Goal: Transaction & Acquisition: Obtain resource

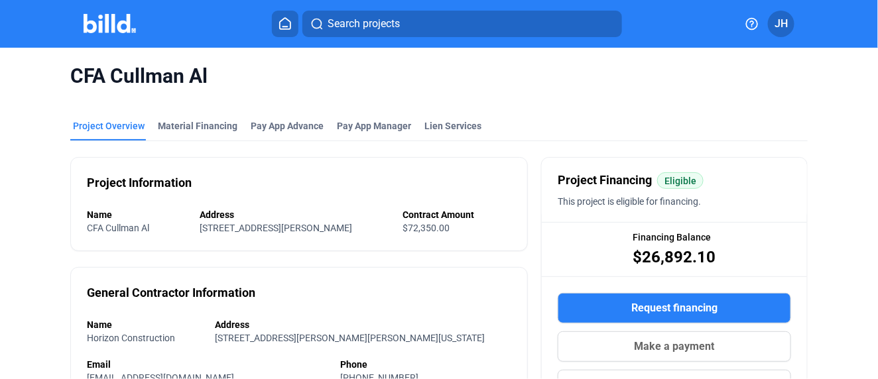
click at [369, 26] on span "Search projects" at bounding box center [364, 24] width 72 height 16
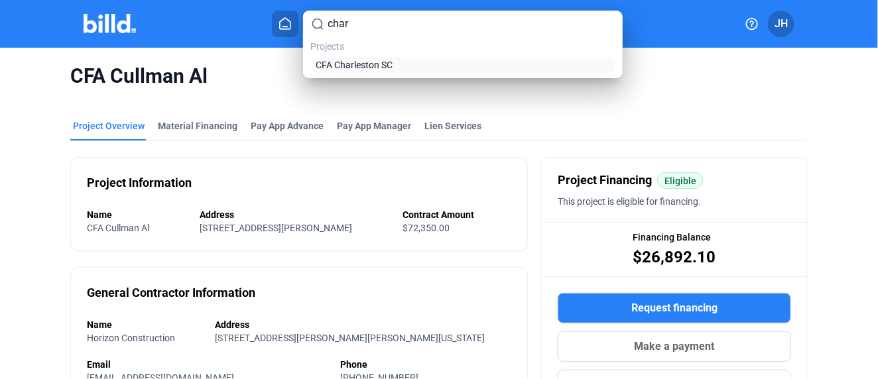
type input "char"
click at [343, 67] on span "CFA Charleston SC" at bounding box center [354, 64] width 77 height 13
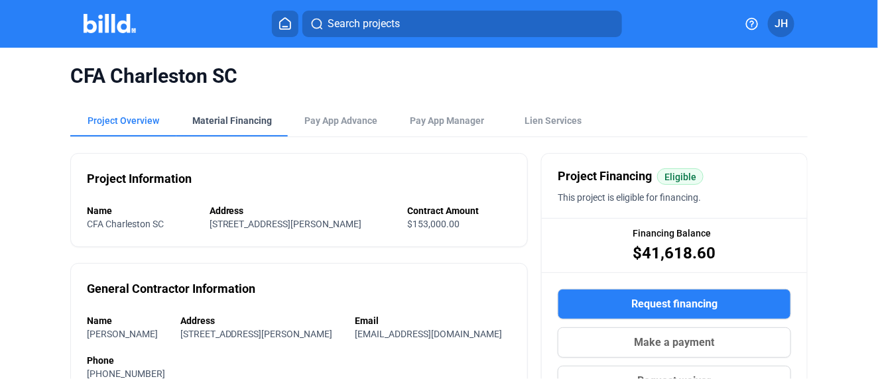
click at [219, 114] on div "Material Financing" at bounding box center [232, 120] width 80 height 13
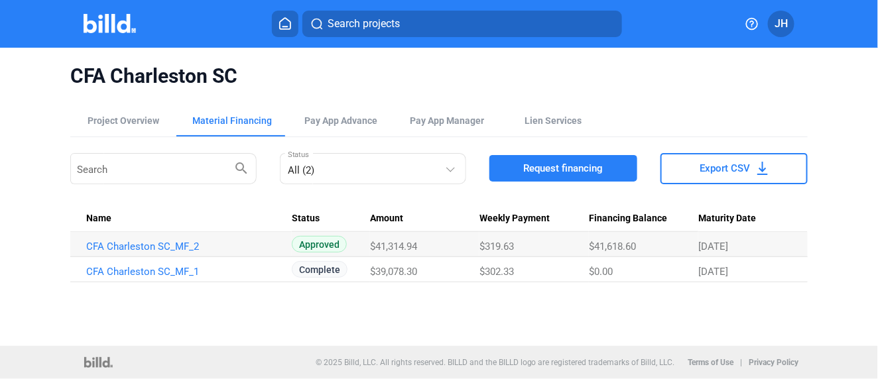
click at [568, 168] on span "Request financing" at bounding box center [563, 168] width 80 height 13
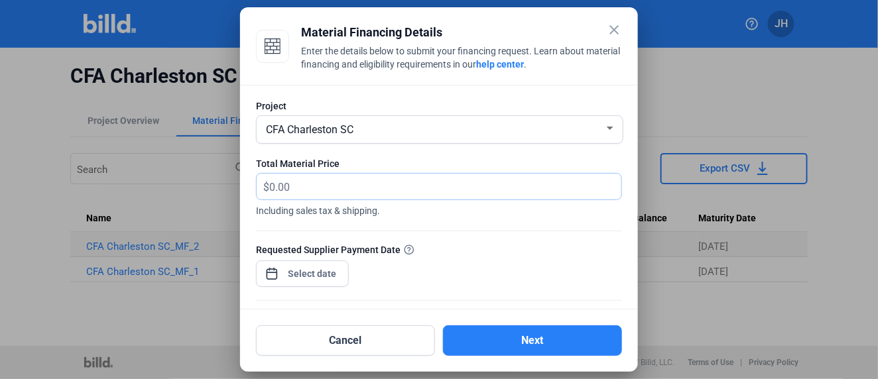
click at [302, 190] on input "text" at bounding box center [445, 187] width 352 height 26
type input "2,191.88"
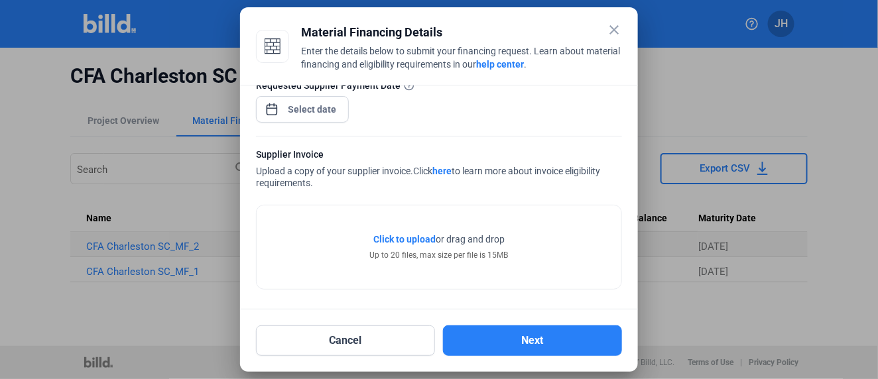
scroll to position [164, 0]
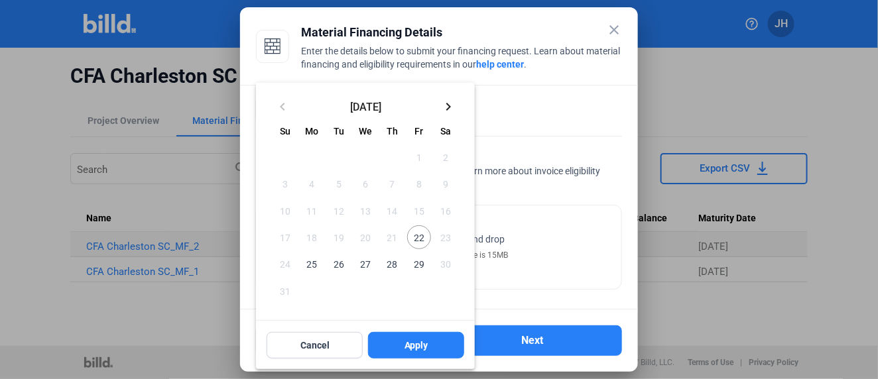
click at [316, 107] on div "close Material Financing Details Enter the details below to submit your financi…" at bounding box center [439, 189] width 878 height 379
click at [451, 102] on mat-icon "keyboard_arrow_right" at bounding box center [448, 107] width 16 height 16
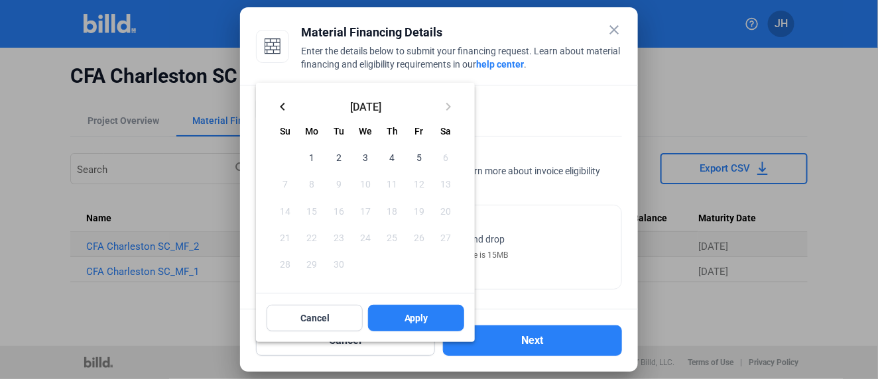
click at [338, 159] on span "2" at bounding box center [339, 157] width 24 height 24
click at [436, 316] on button "Apply" at bounding box center [416, 318] width 96 height 27
type input "[DATE]"
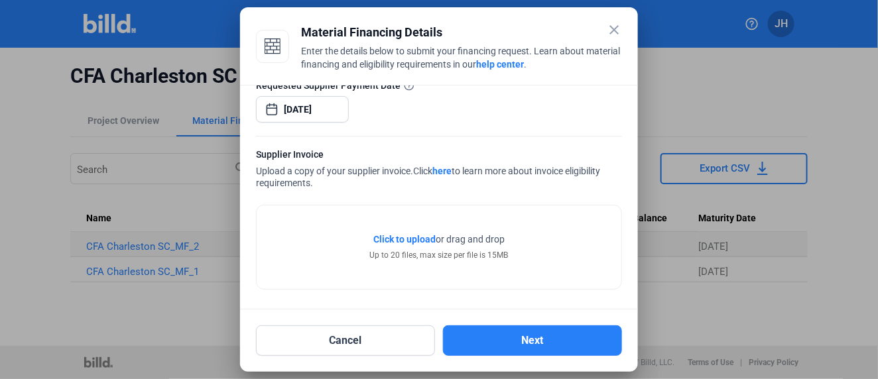
click at [398, 236] on span "Click to upload" at bounding box center [404, 239] width 62 height 11
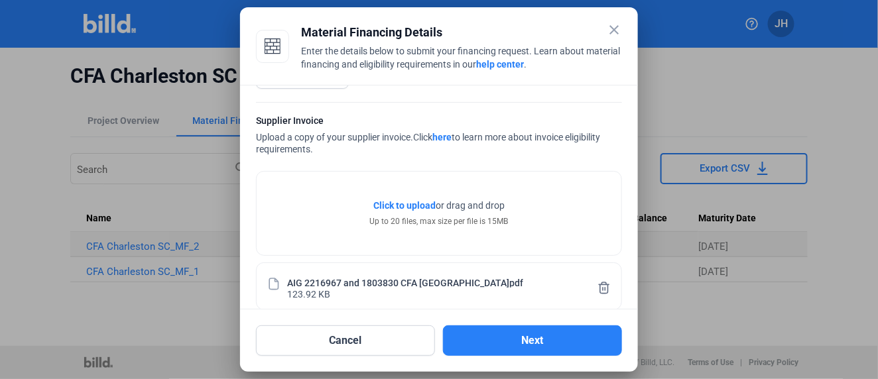
scroll to position [214, 0]
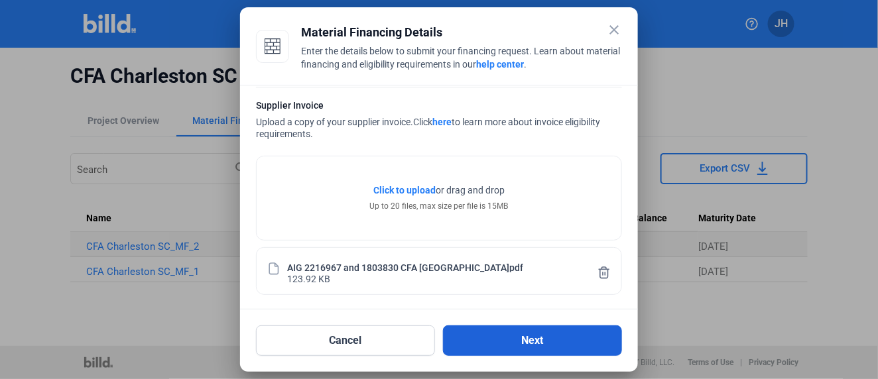
click at [543, 340] on button "Next" at bounding box center [532, 341] width 179 height 31
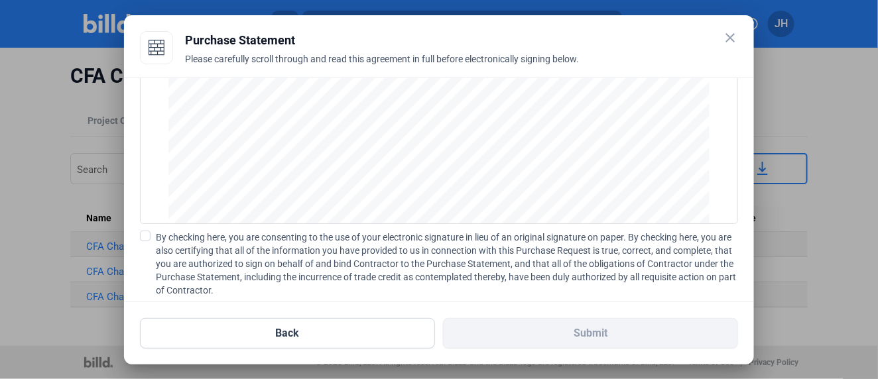
scroll to position [192, 0]
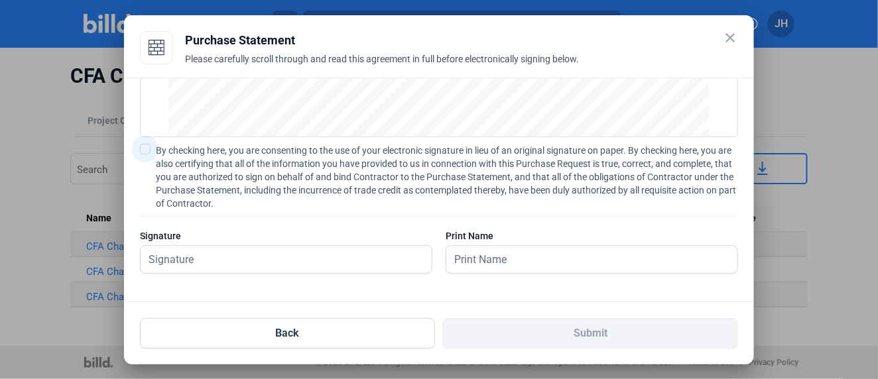
click at [149, 151] on span at bounding box center [145, 149] width 11 height 11
click at [0, 0] on input "By checking here, you are consenting to the use of your electronic signature in…" at bounding box center [0, 0] width 0 height 0
click at [189, 263] on input "text" at bounding box center [286, 259] width 291 height 27
type input "[PERSON_NAME]"
click at [496, 262] on input "text" at bounding box center [591, 259] width 291 height 27
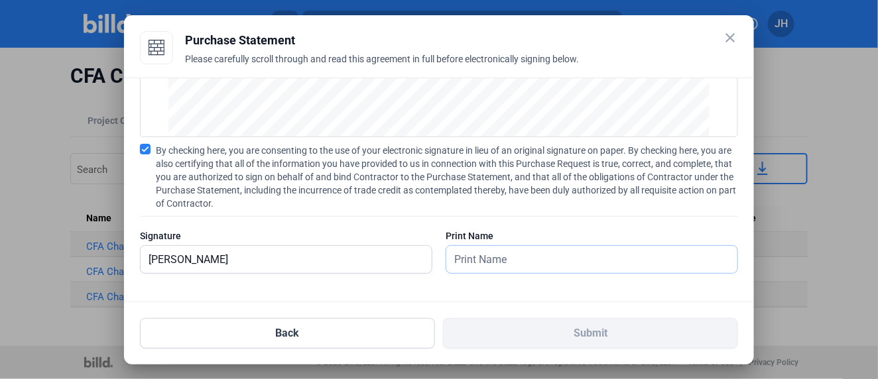
type input "[PERSON_NAME]"
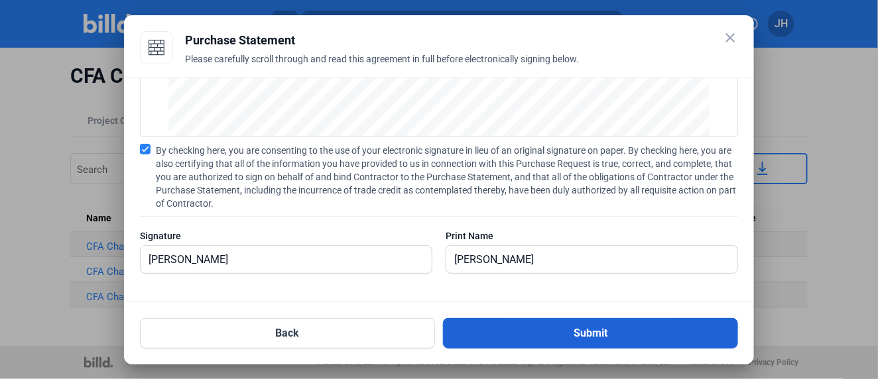
click at [608, 337] on button "Submit" at bounding box center [590, 333] width 295 height 31
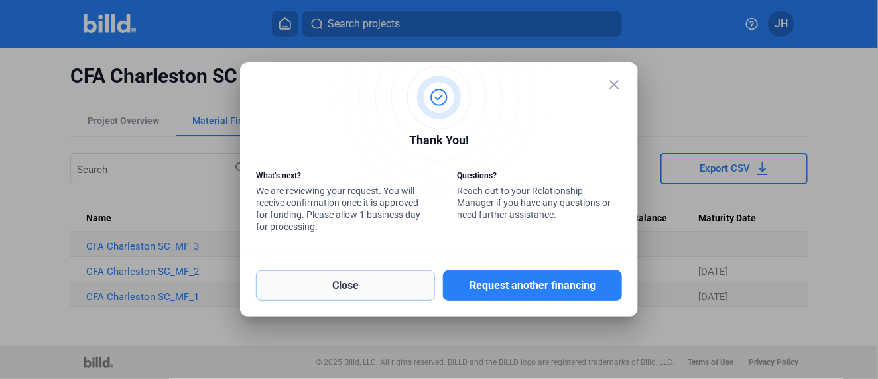
click at [372, 283] on button "Close" at bounding box center [345, 286] width 179 height 31
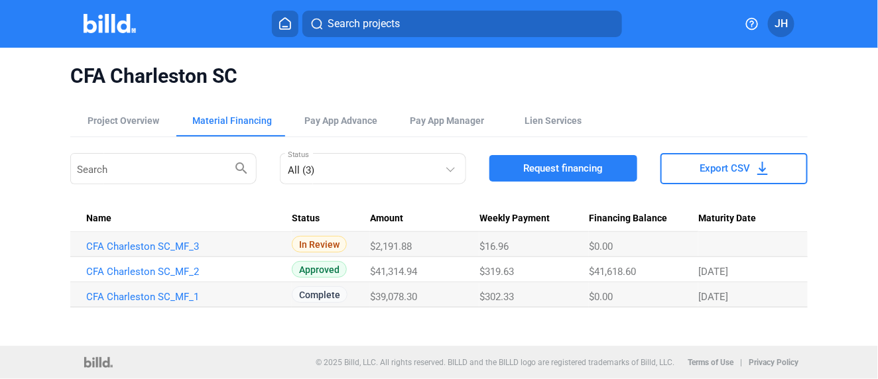
click at [346, 30] on span "Search projects" at bounding box center [364, 24] width 72 height 16
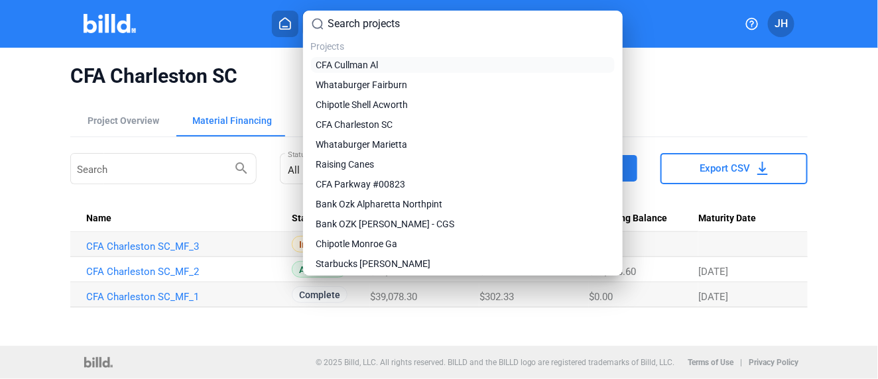
click at [352, 67] on span "CFA Cullman Al" at bounding box center [347, 64] width 62 height 13
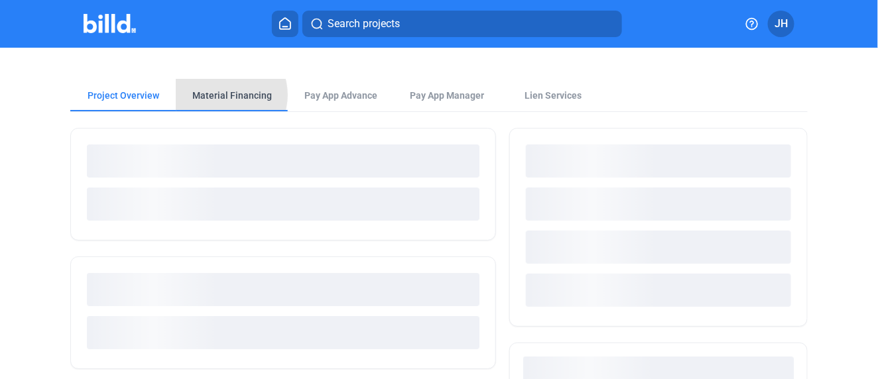
click at [221, 95] on div "Material Financing" at bounding box center [232, 95] width 80 height 13
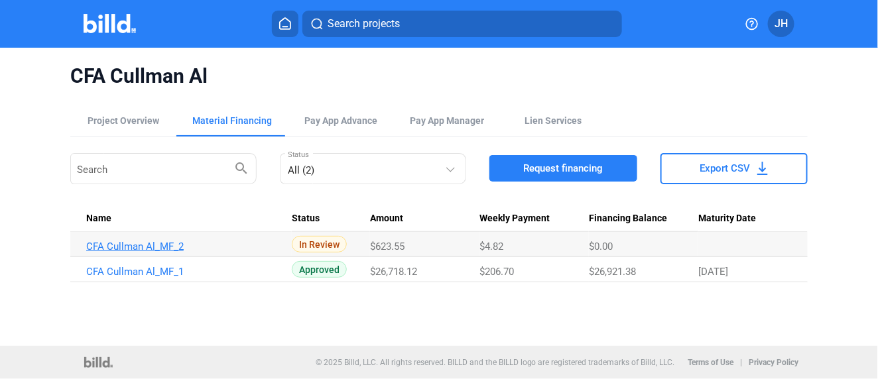
click at [154, 245] on link "CFA Cullman Al_MF_2" at bounding box center [183, 247] width 195 height 12
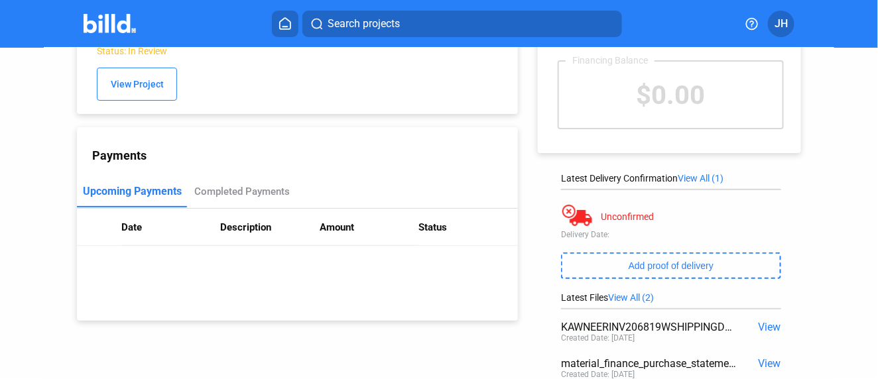
scroll to position [191, 0]
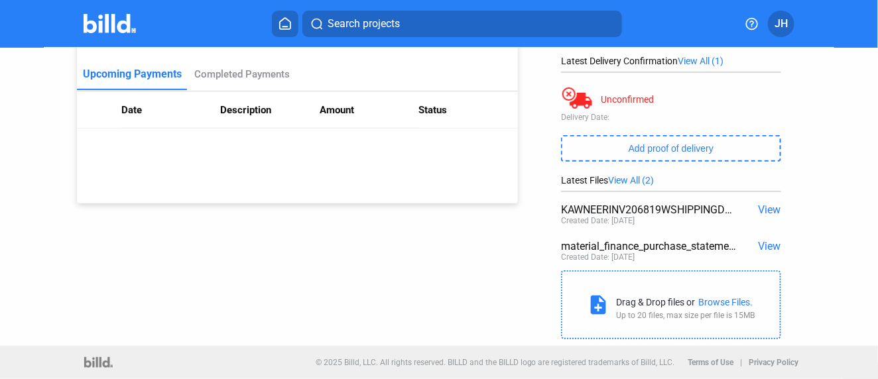
click at [763, 213] on span "View" at bounding box center [770, 210] width 23 height 13
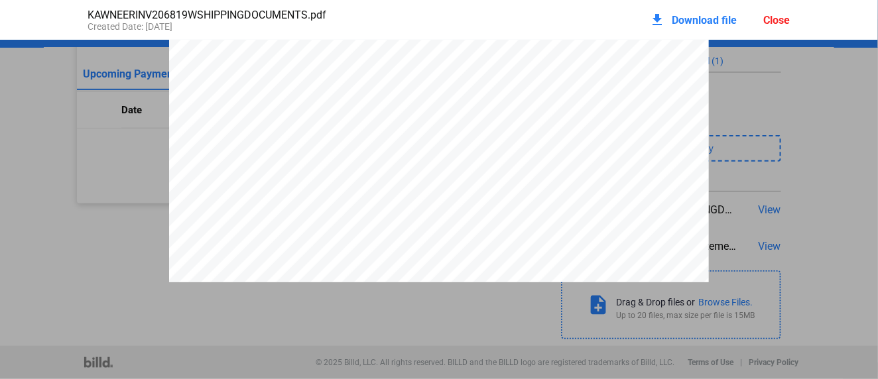
scroll to position [1885, 0]
drag, startPoint x: 62, startPoint y: 179, endPoint x: 76, endPoint y: 162, distance: 21.2
click at [773, 15] on div "Close" at bounding box center [777, 20] width 27 height 13
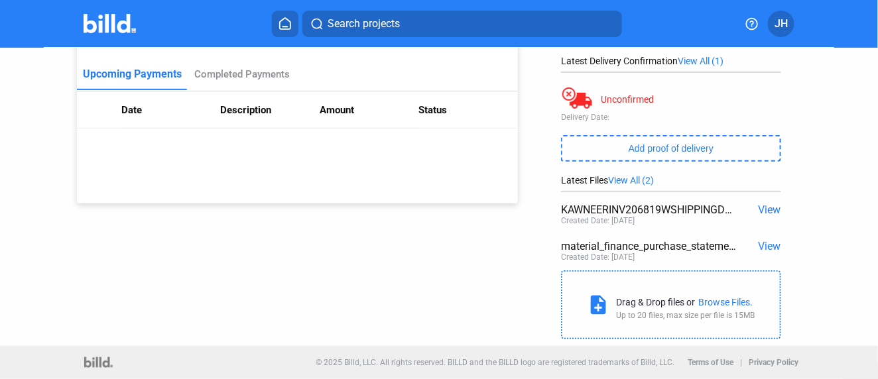
click at [282, 21] on icon at bounding box center [285, 23] width 11 height 11
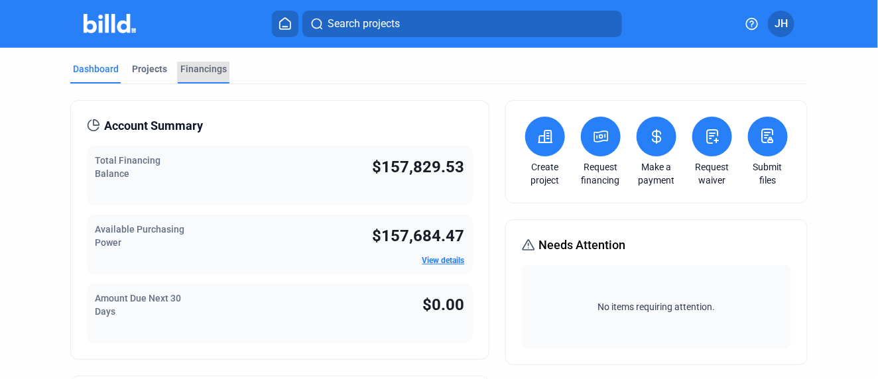
click at [204, 68] on div "Financings" at bounding box center [203, 68] width 46 height 13
